Goal: Browse casually: Explore the website without a specific task or goal

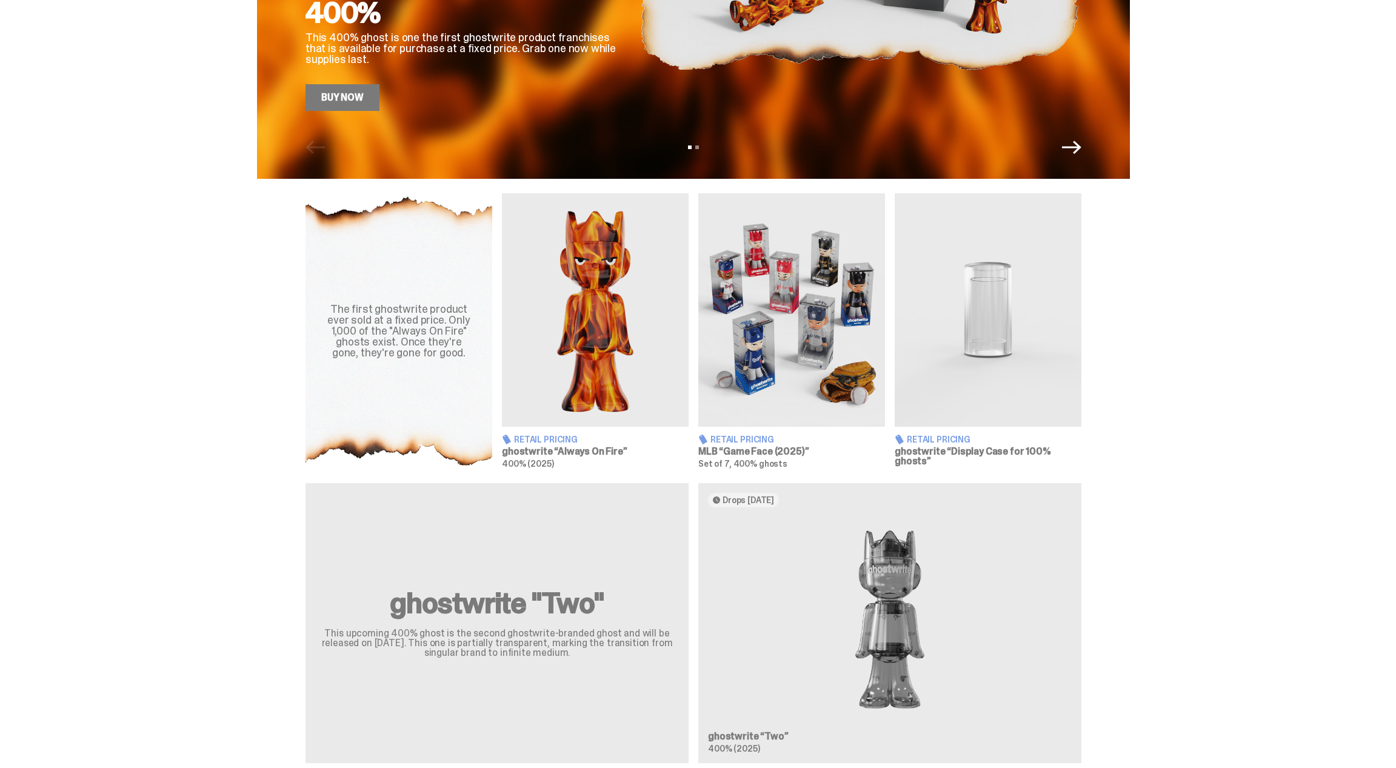
scroll to position [187, 0]
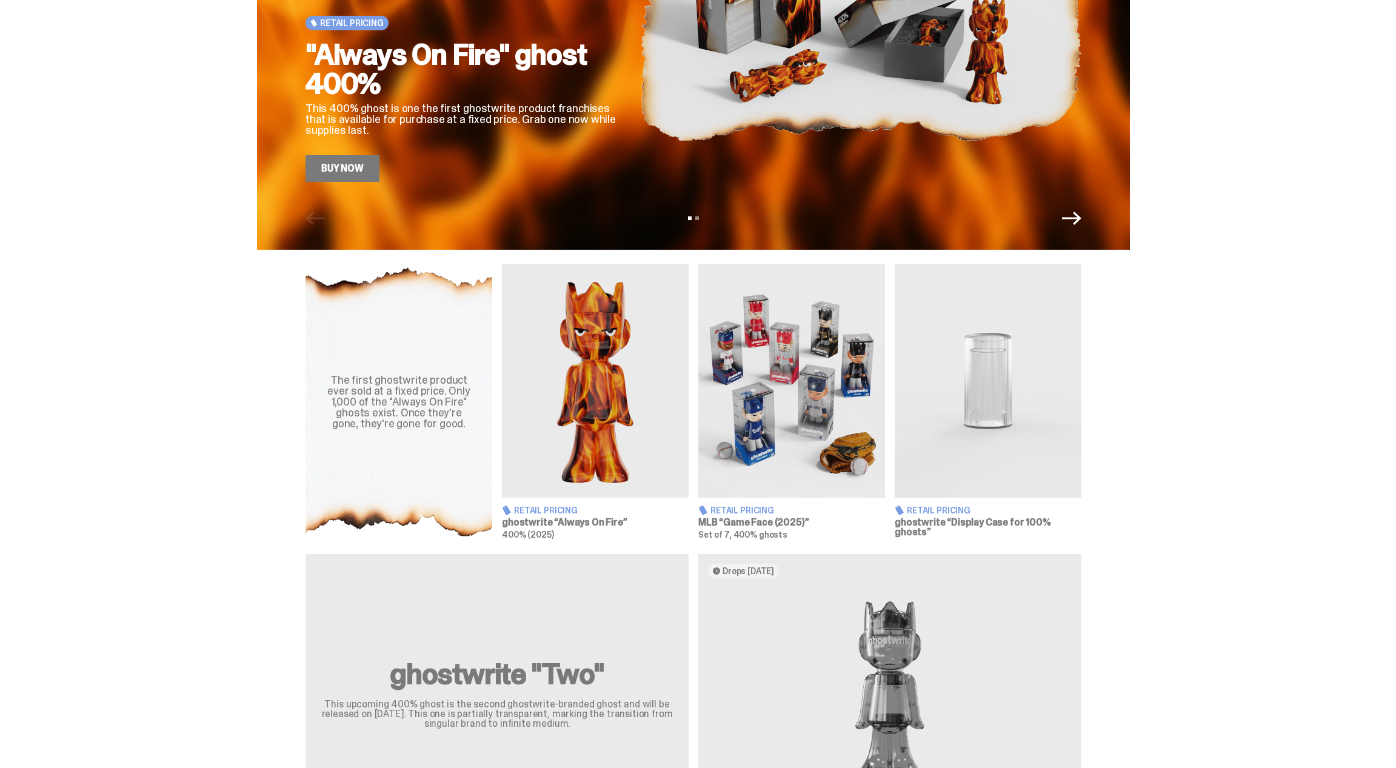
click at [796, 390] on img at bounding box center [792, 380] width 187 height 233
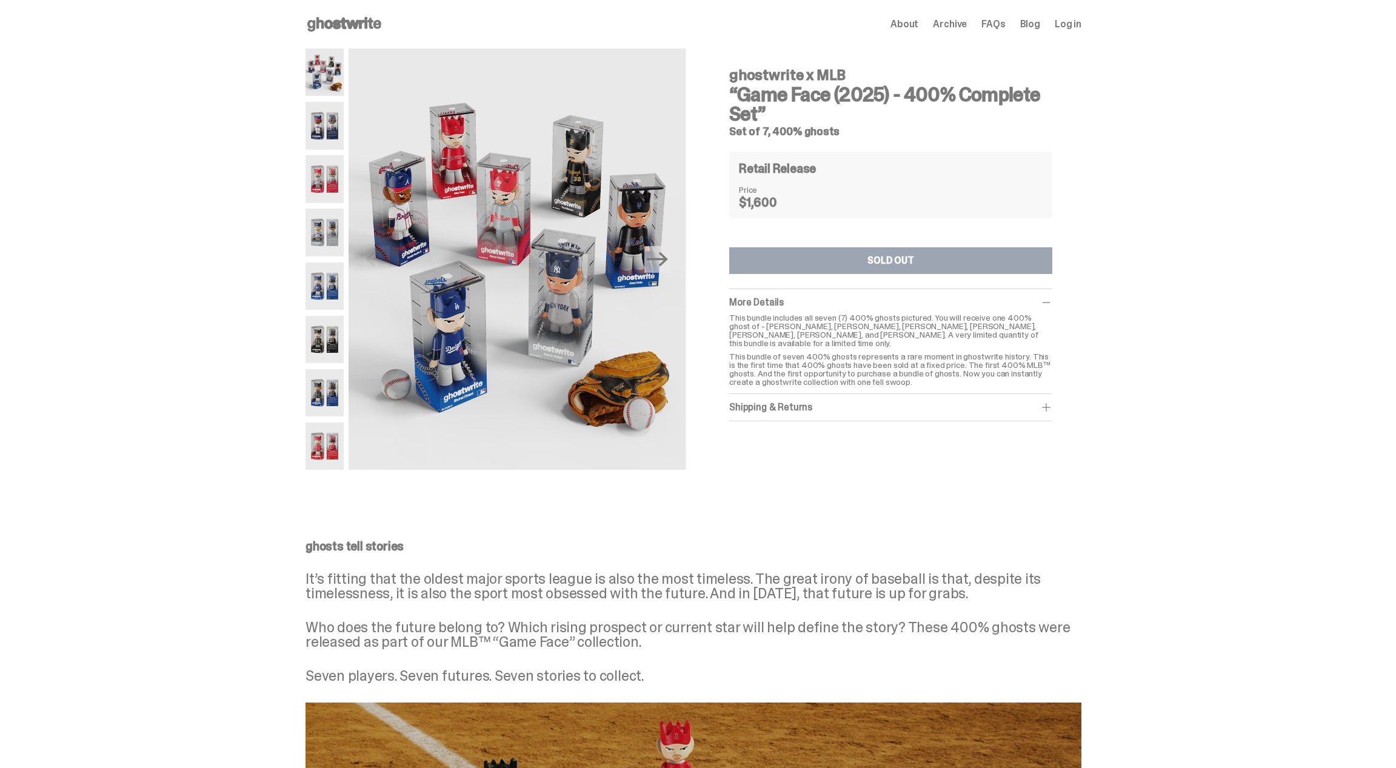
click at [330, 442] on img at bounding box center [325, 446] width 38 height 47
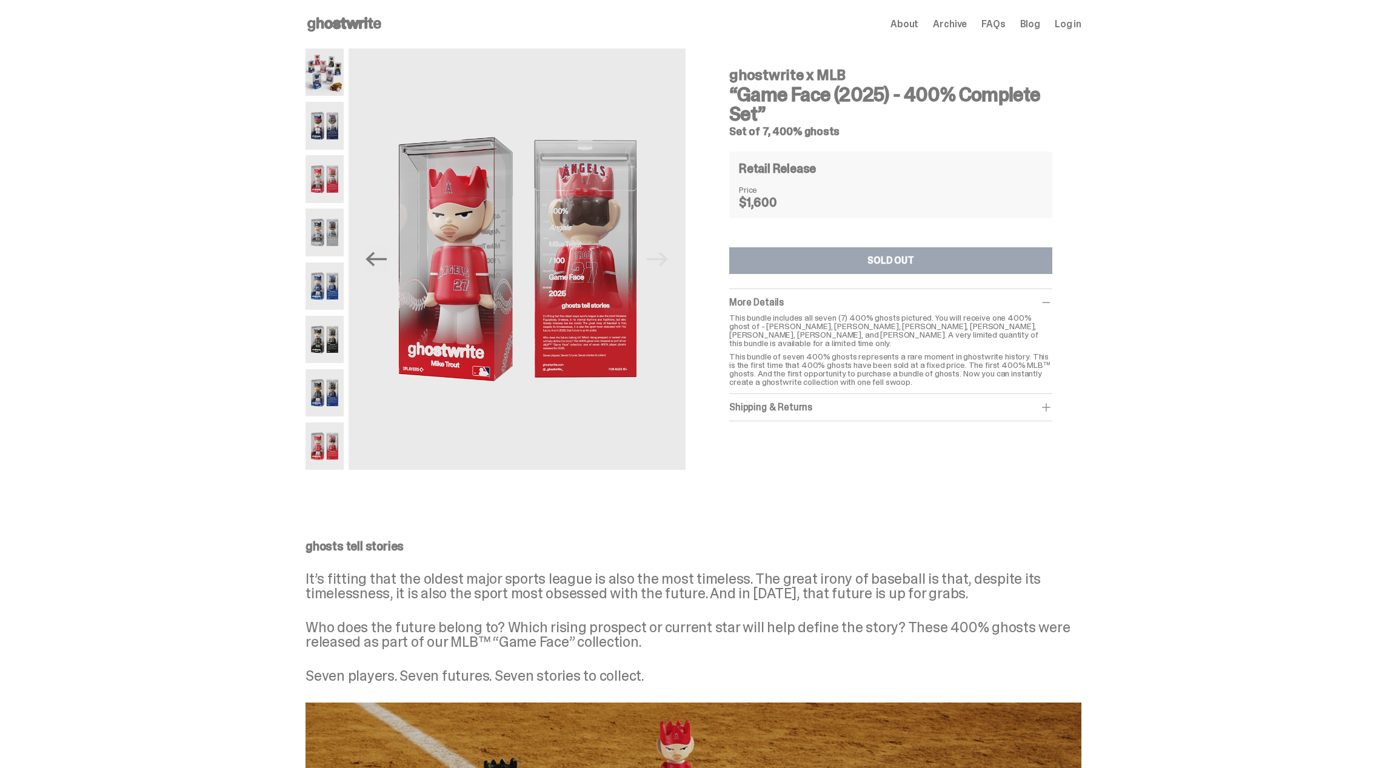
click at [331, 176] on img at bounding box center [325, 178] width 38 height 47
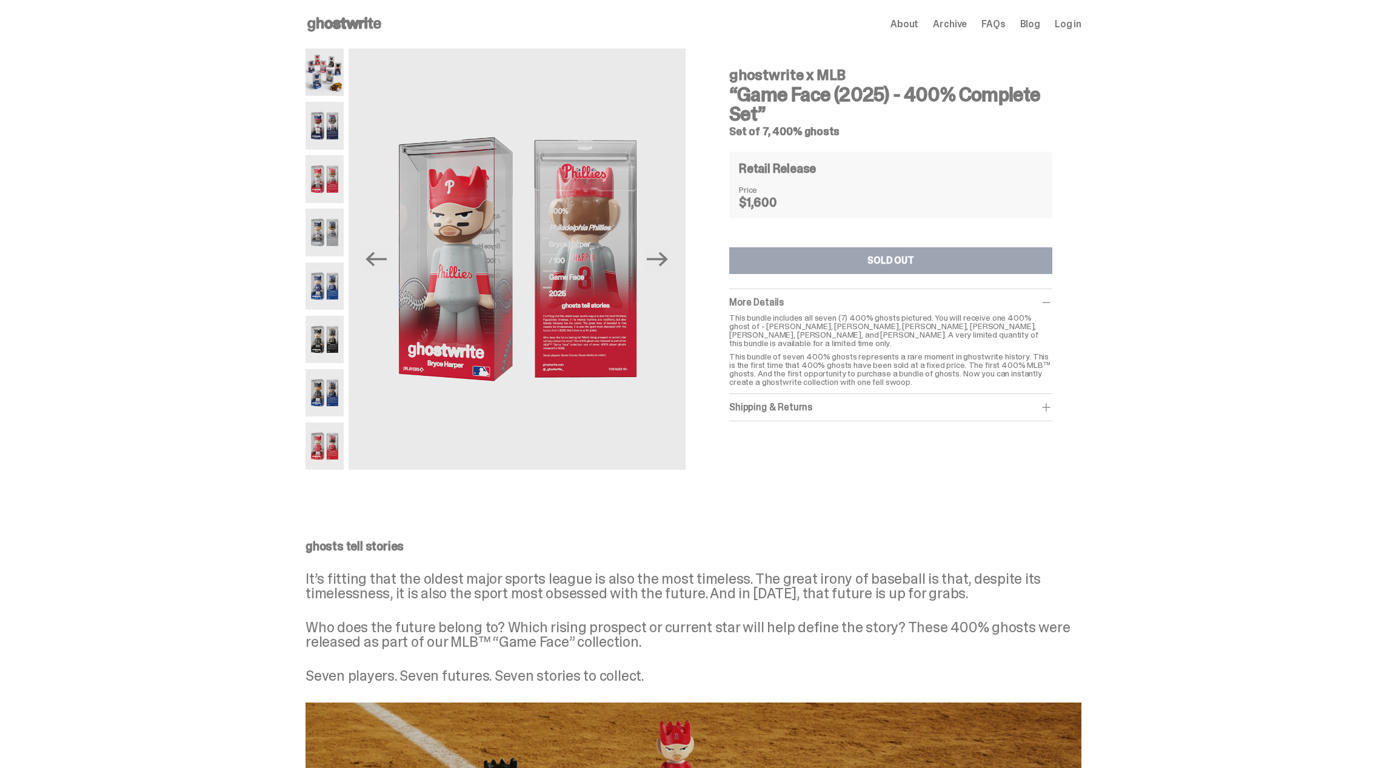
click at [320, 121] on img at bounding box center [325, 125] width 38 height 47
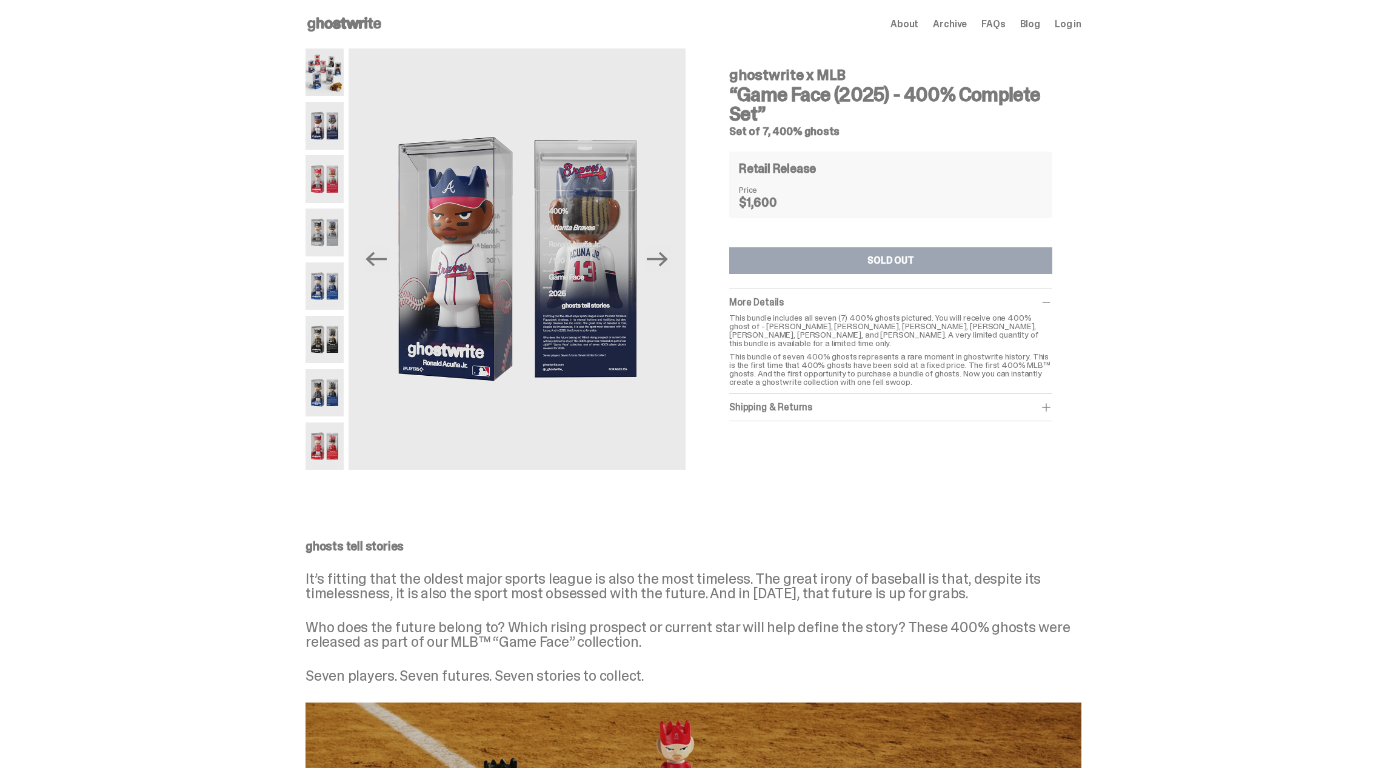
click at [327, 230] on img at bounding box center [325, 232] width 38 height 47
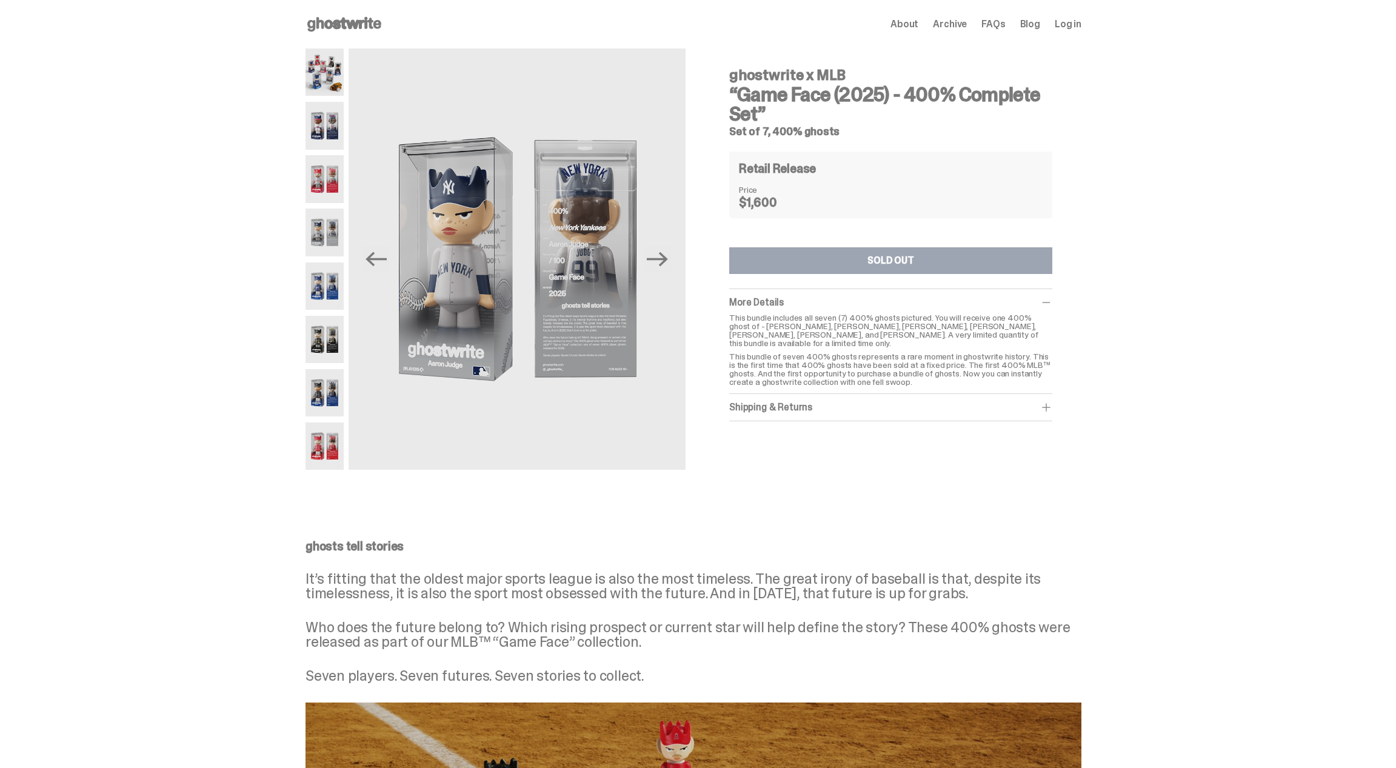
click at [332, 279] on img at bounding box center [325, 286] width 38 height 47
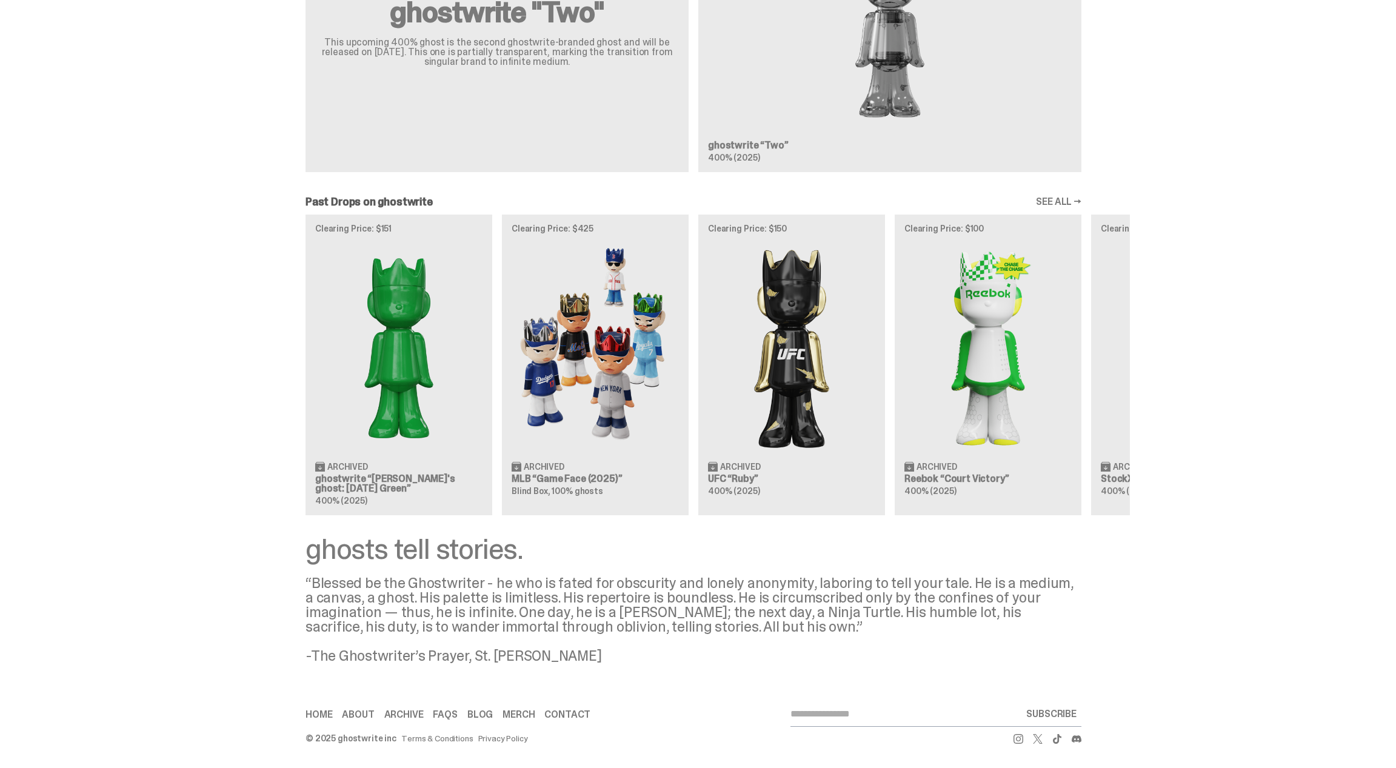
scroll to position [849, 0]
click at [1062, 198] on link "SEE ALL →" at bounding box center [1058, 202] width 45 height 10
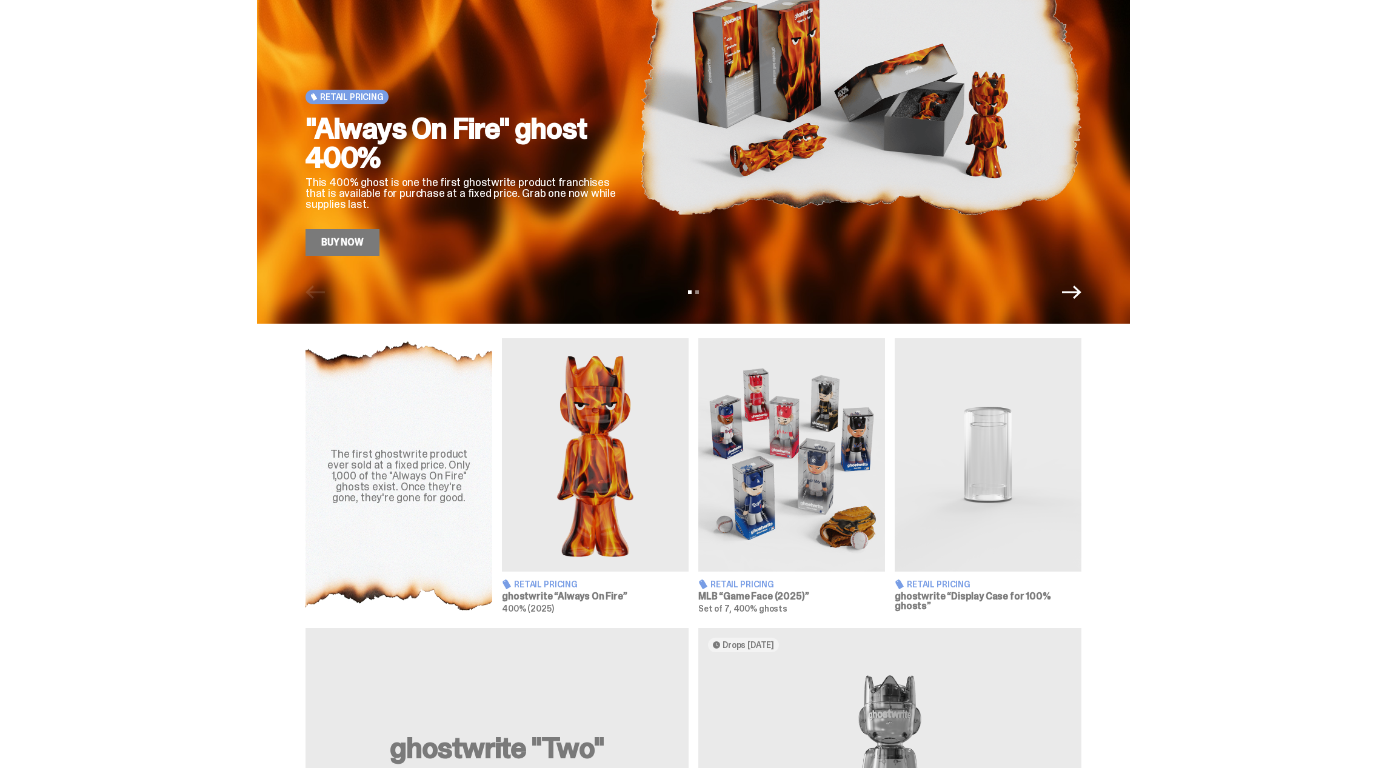
scroll to position [114, 0]
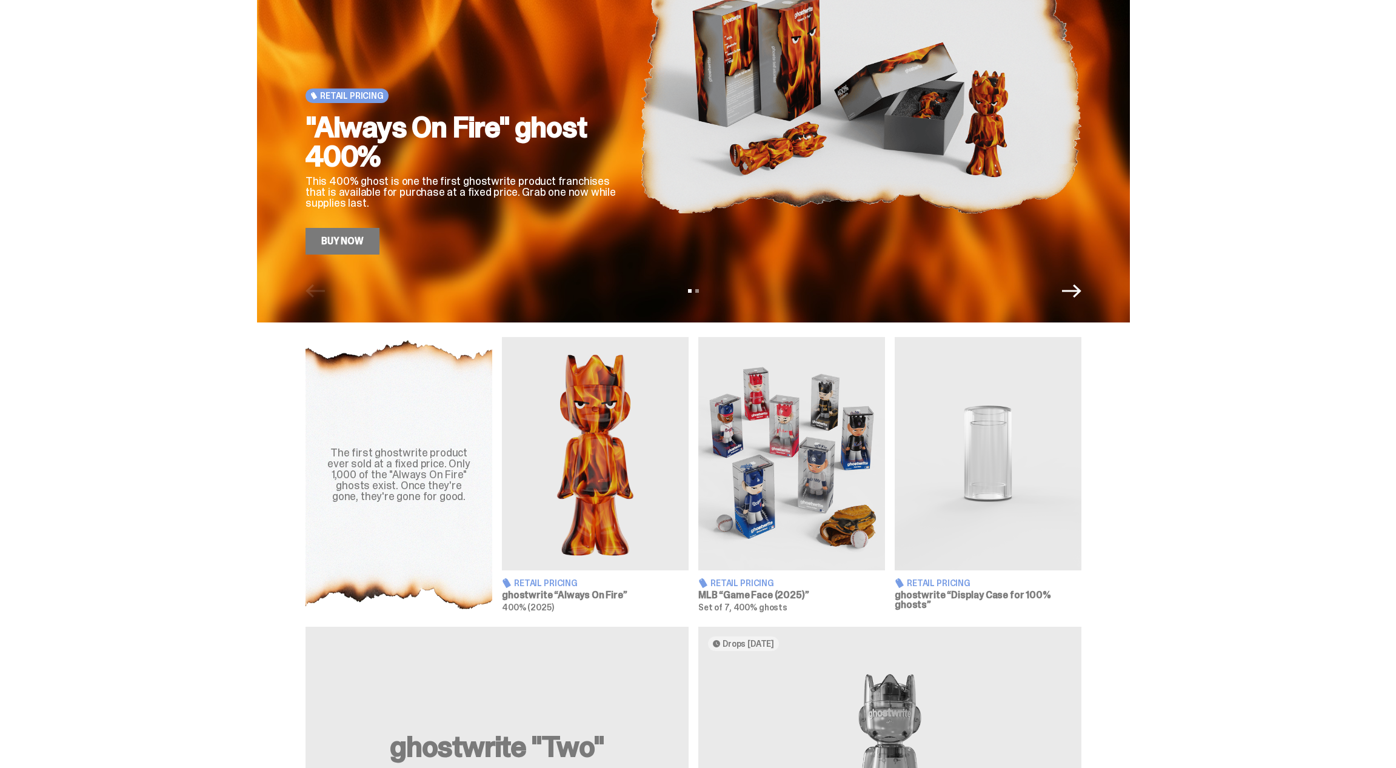
click at [997, 466] on img at bounding box center [988, 453] width 187 height 233
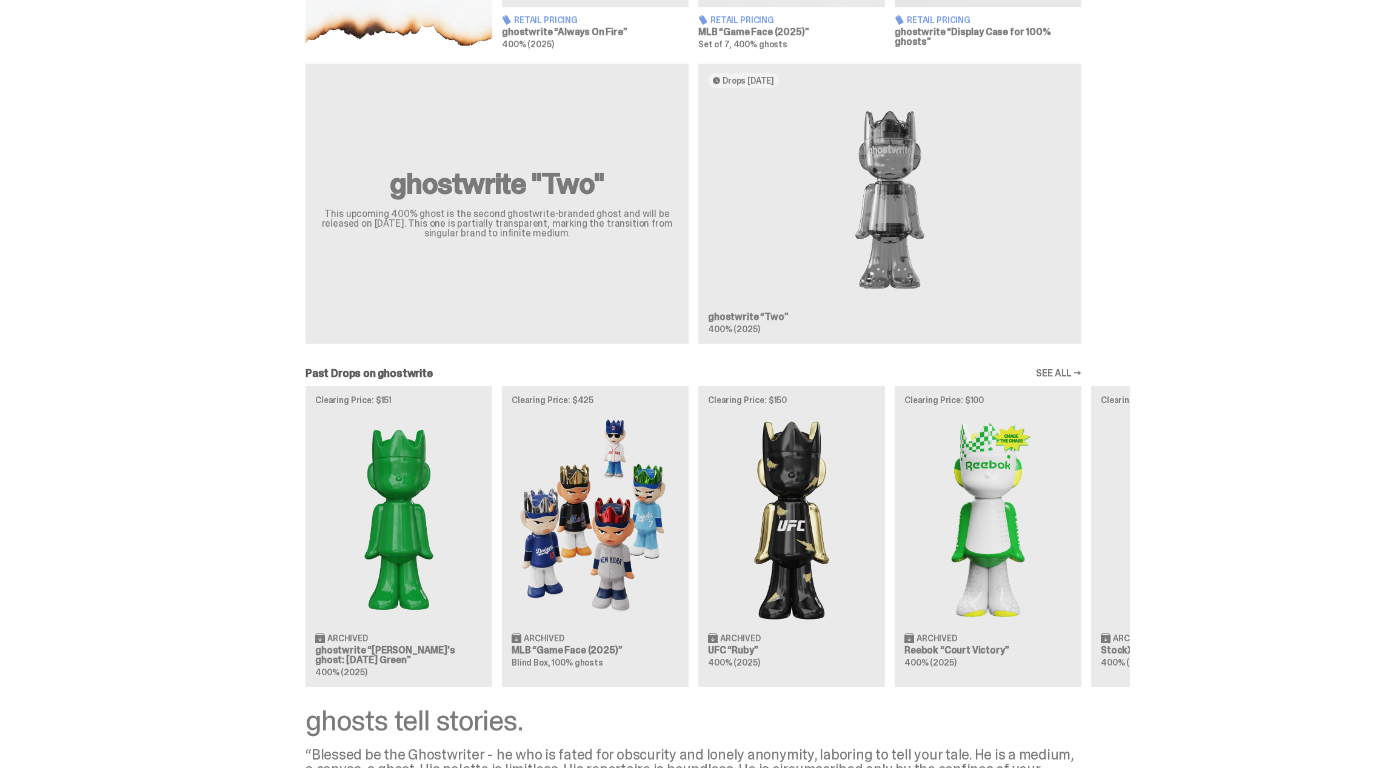
scroll to position [678, 0]
click at [556, 493] on img at bounding box center [595, 518] width 167 height 209
